Goal: Transaction & Acquisition: Complete application form

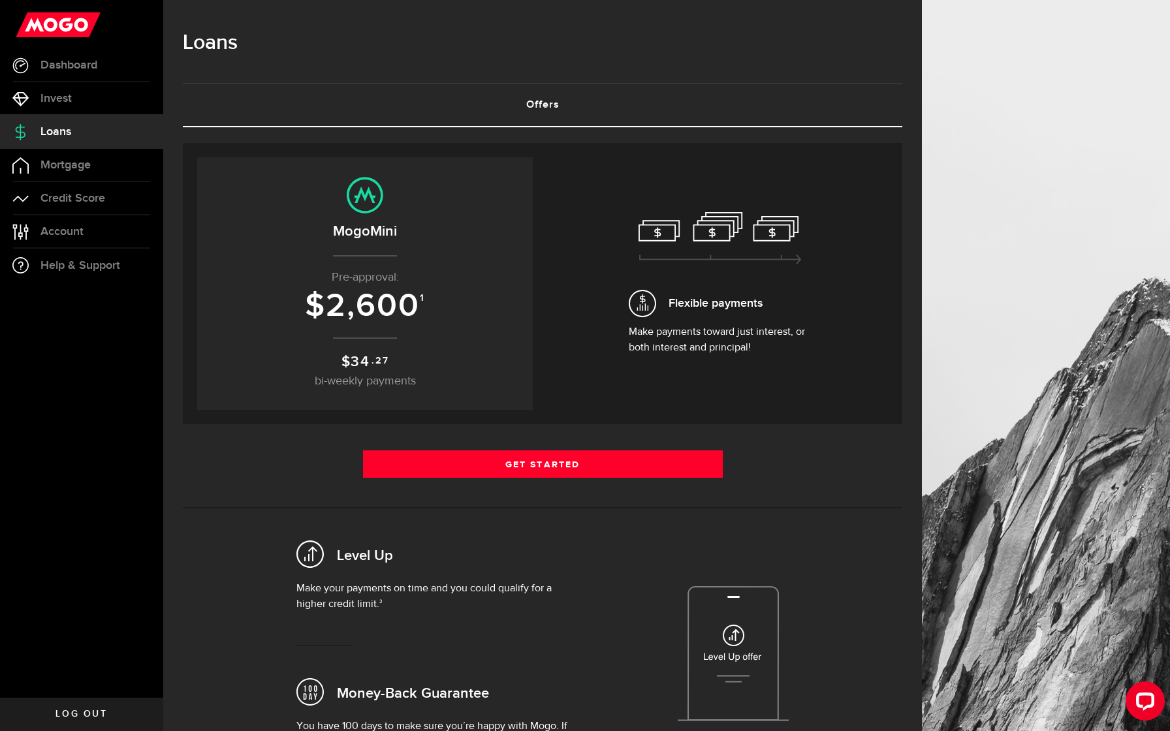
click at [720, 256] on icon at bounding box center [720, 238] width 163 height 53
click at [396, 226] on h2 "MogoMini" at bounding box center [365, 232] width 310 height 22
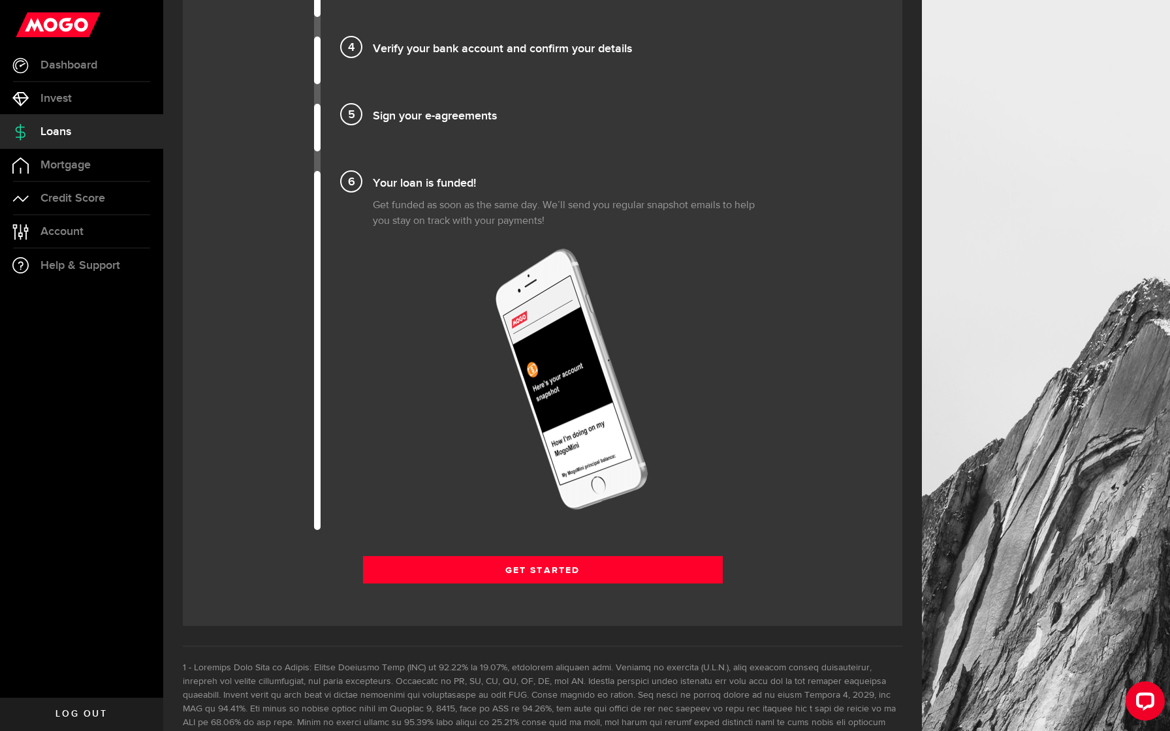
scroll to position [1383, 0]
click at [535, 575] on link "Get Started" at bounding box center [543, 569] width 360 height 27
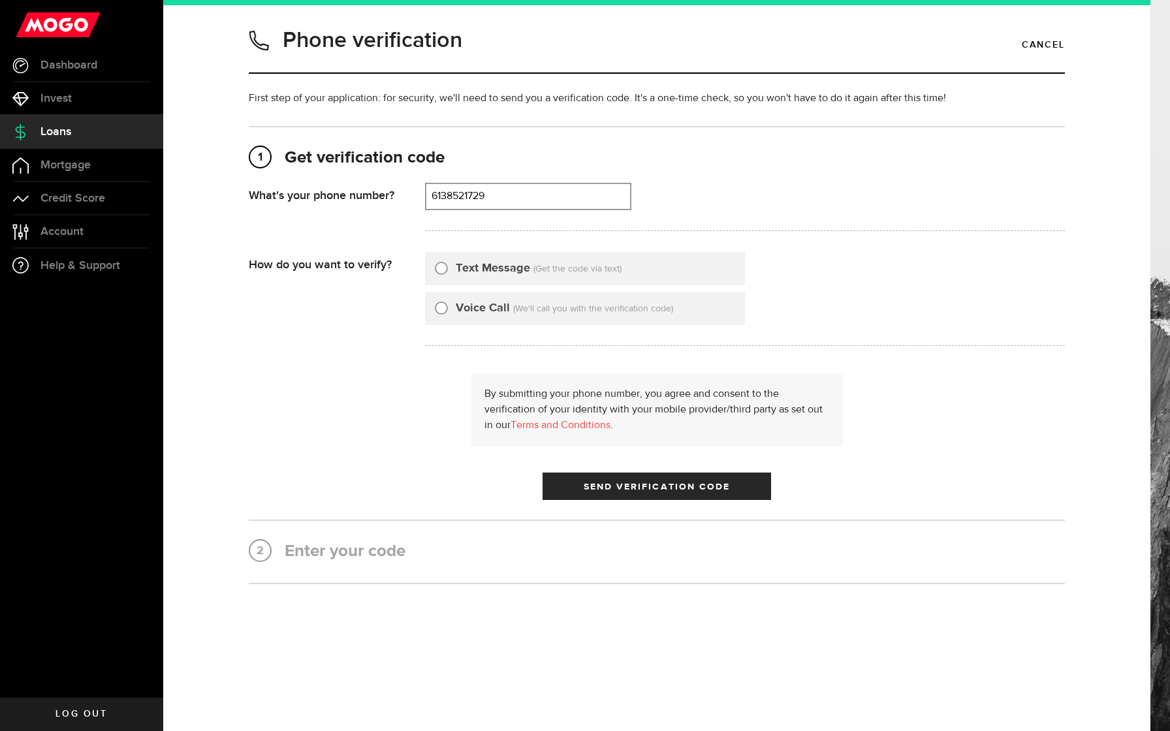
type input "6138521729"
click at [443, 270] on input "Text Message" at bounding box center [441, 266] width 13 height 13
radio input "true"
click at [673, 489] on span "Send Verification Code" at bounding box center [657, 487] width 147 height 9
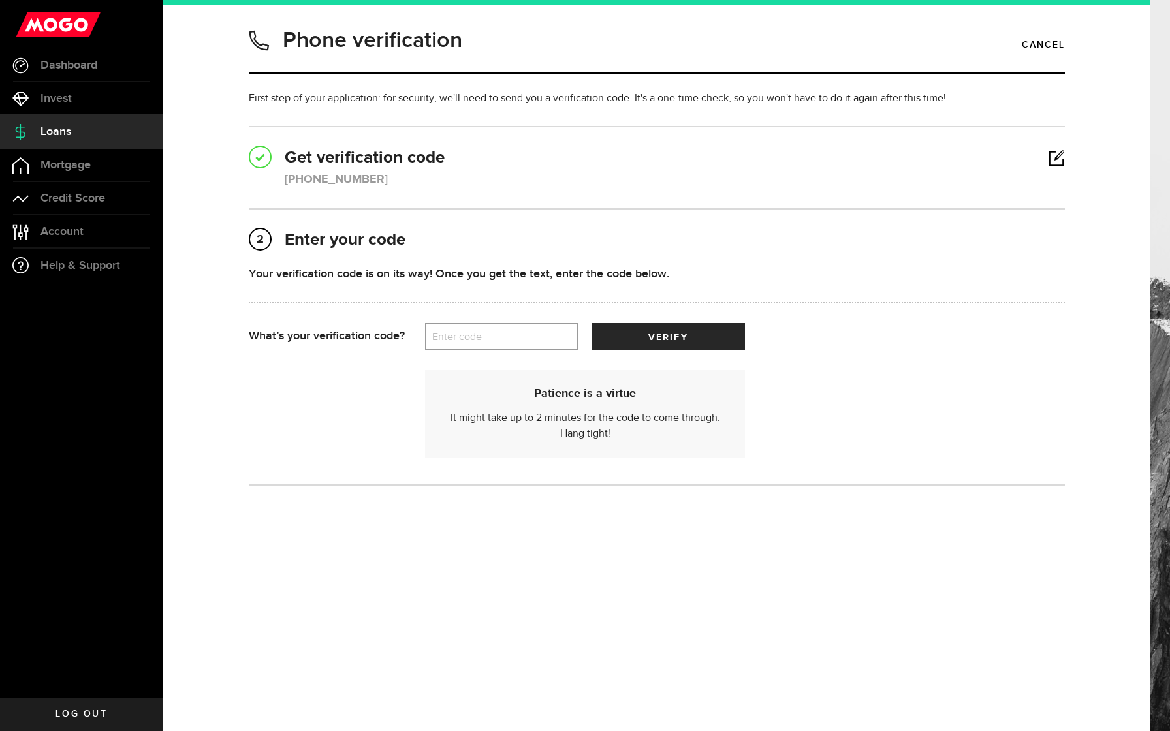
click at [522, 335] on label "Enter code" at bounding box center [501, 337] width 153 height 27
click at [522, 335] on input "Enter code" at bounding box center [501, 336] width 153 height 27
type input "31806"
click at [663, 335] on span "submit" at bounding box center [668, 340] width 22 height 22
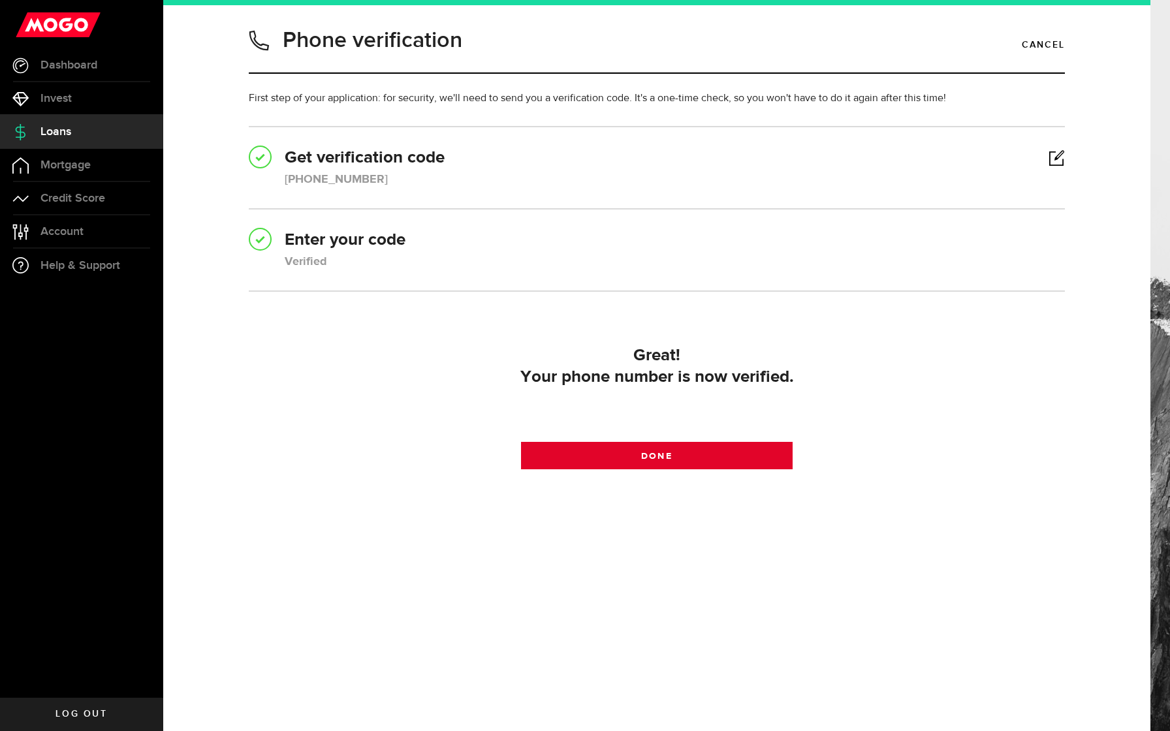
click at [682, 458] on link "Done" at bounding box center [657, 455] width 272 height 27
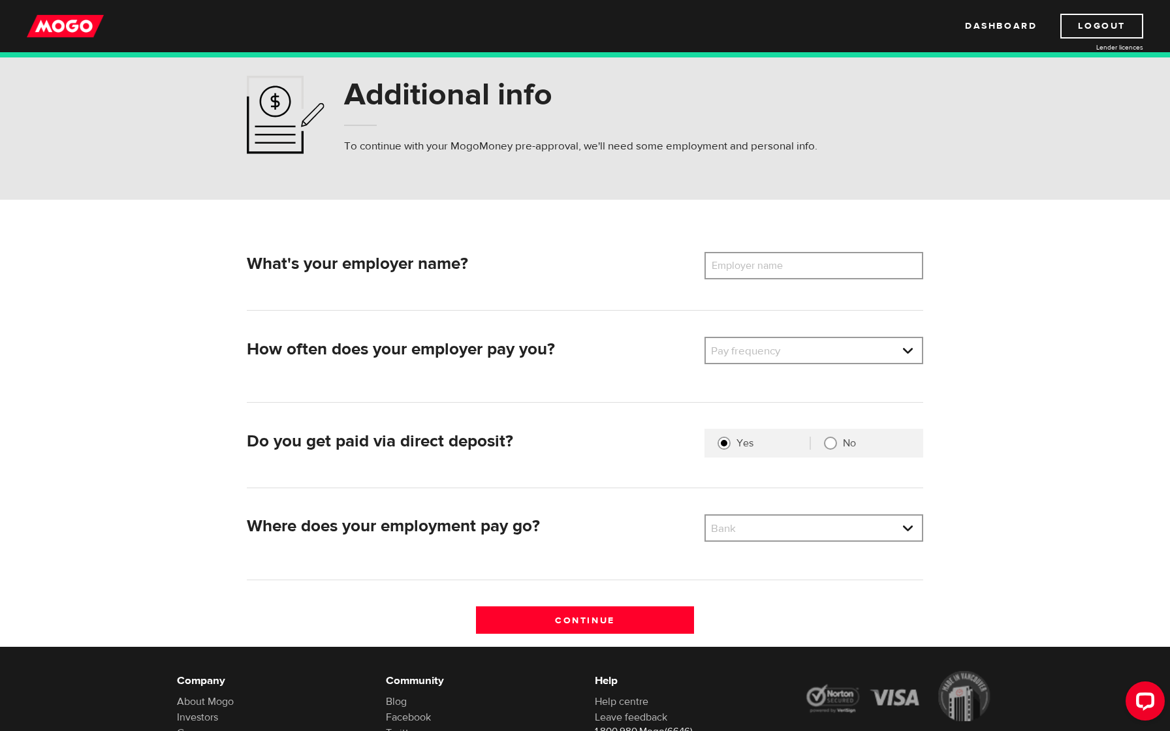
scroll to position [41, 0]
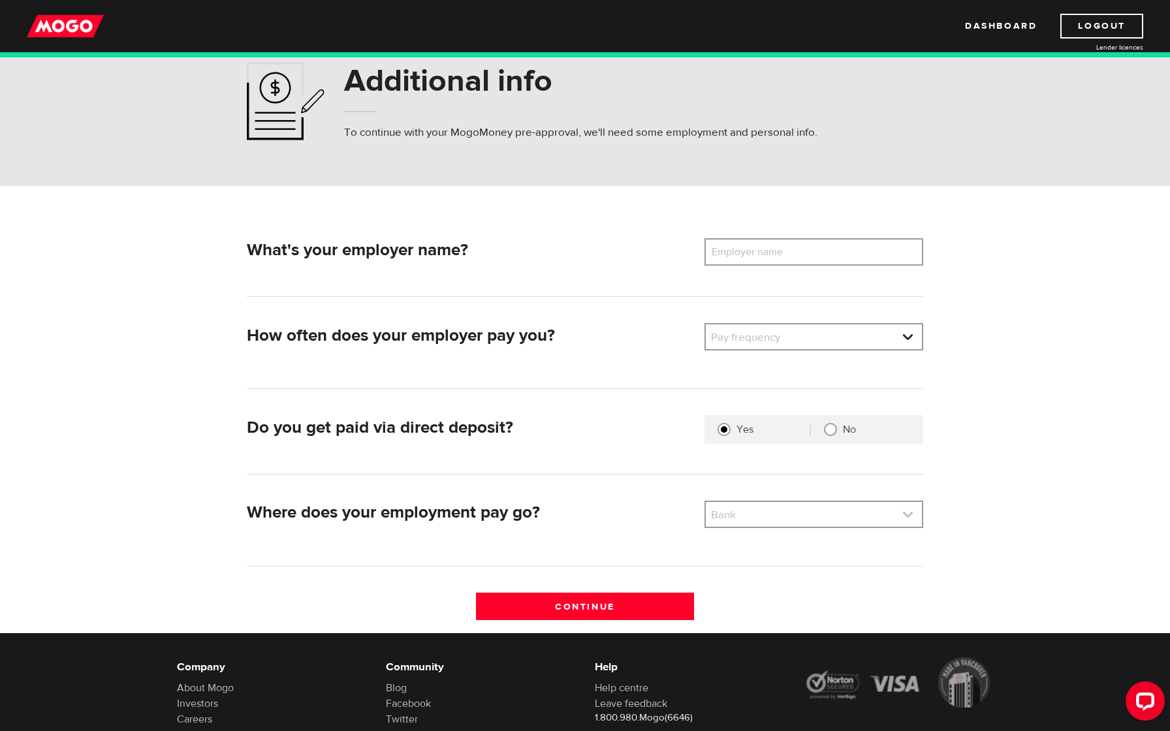
click at [748, 519] on link at bounding box center [814, 514] width 216 height 25
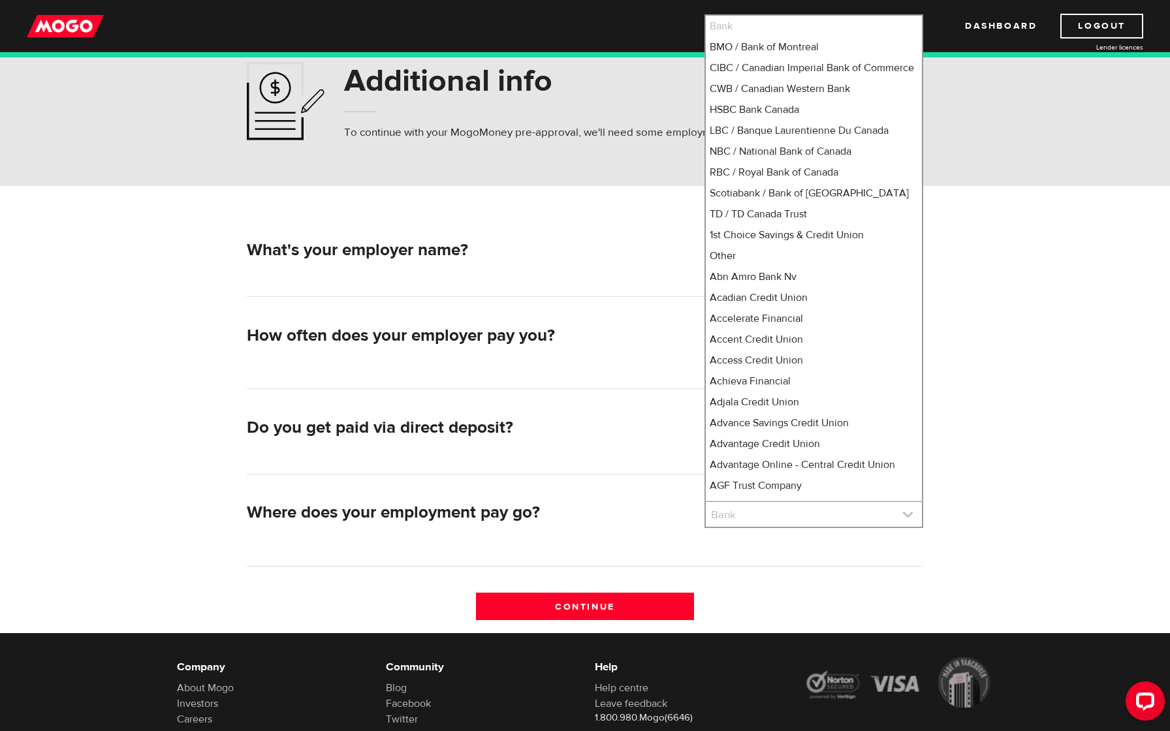
click at [748, 519] on link at bounding box center [814, 514] width 216 height 25
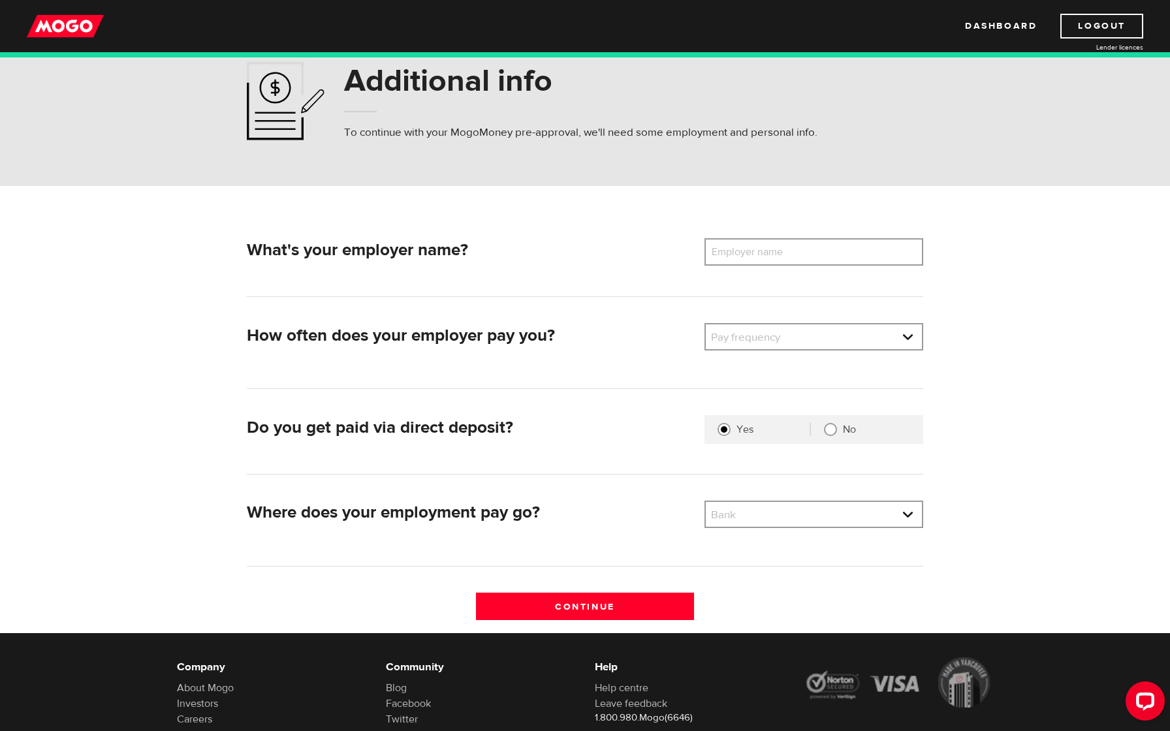
click at [645, 488] on div "What's your employer name? Employer name Please enter your employer's name How …" at bounding box center [585, 435] width 697 height 394
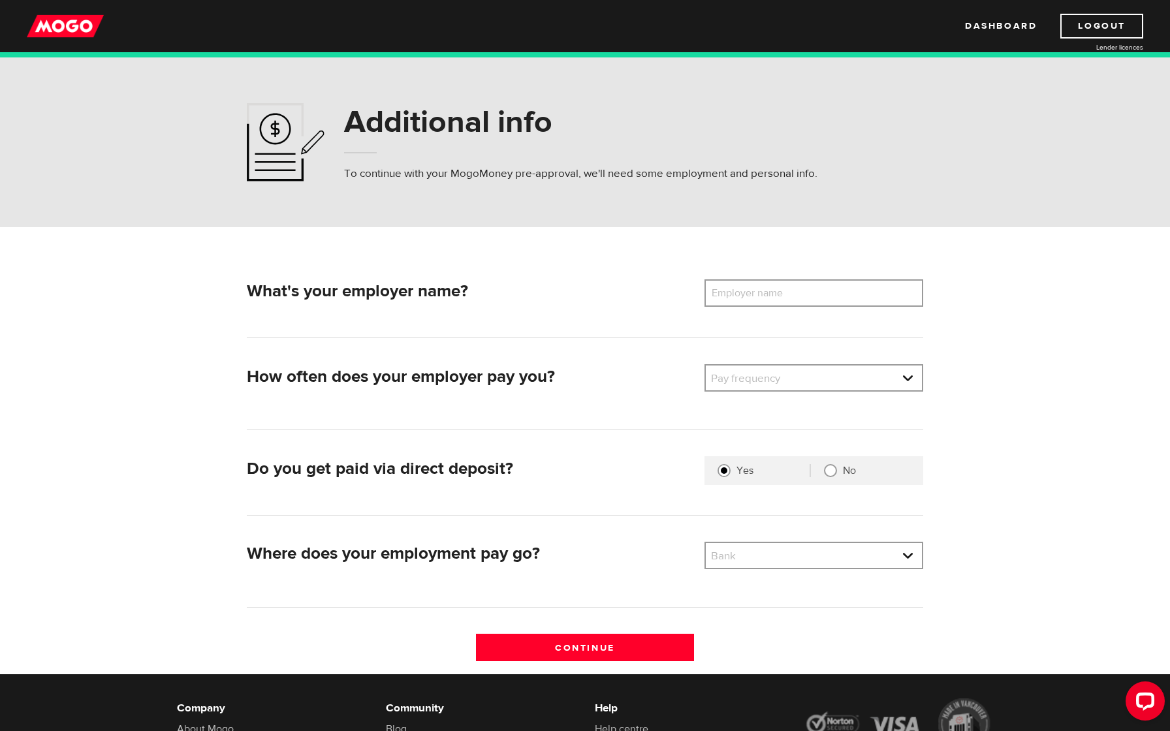
scroll to position [0, 0]
